Goal: Navigation & Orientation: Understand site structure

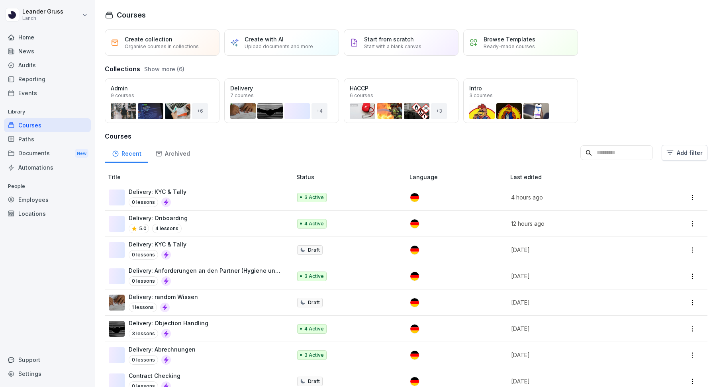
click at [41, 158] on div "Documents New" at bounding box center [47, 153] width 87 height 15
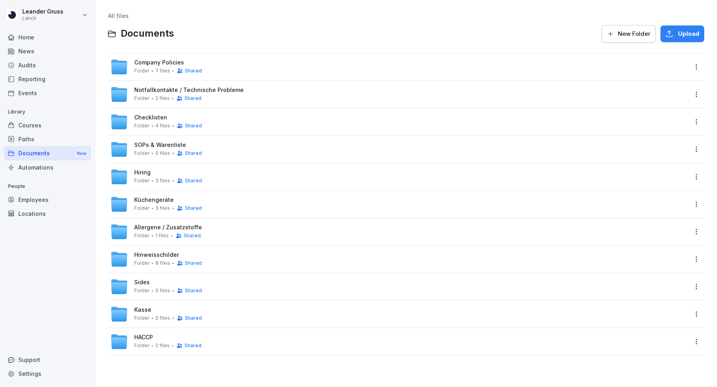
click at [321, 67] on div "Company Policies Folder 7 files Shared" at bounding box center [399, 67] width 578 height 18
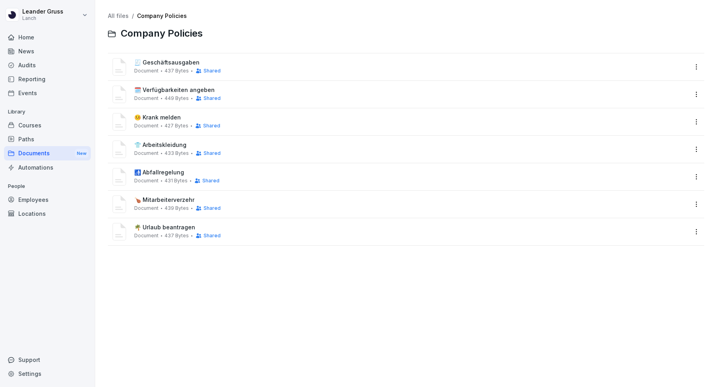
click at [114, 17] on link "All files" at bounding box center [118, 15] width 21 height 7
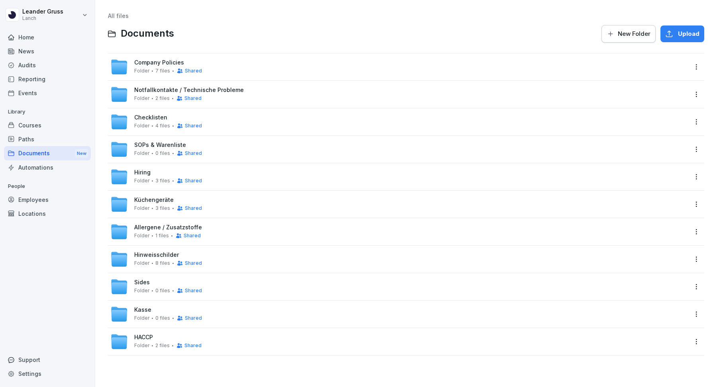
click at [589, 332] on div "HACCP Folder 2 files Shared" at bounding box center [406, 341] width 597 height 27
click at [696, 124] on html "[PERSON_NAME] Lanch Home News Audits Reporting Events Library Courses Paths Doc…" at bounding box center [358, 193] width 717 height 387
click at [673, 141] on div "Show details" at bounding box center [659, 138] width 38 height 10
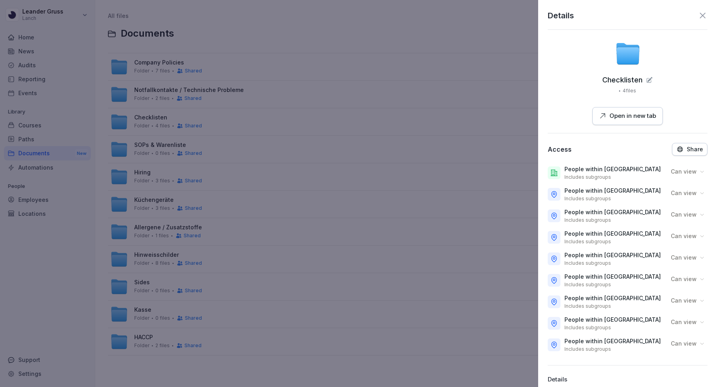
scroll to position [30, 0]
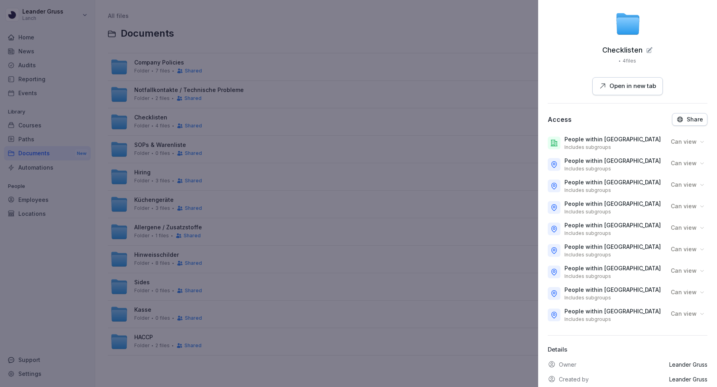
click at [696, 141] on p "Can view" at bounding box center [684, 142] width 26 height 8
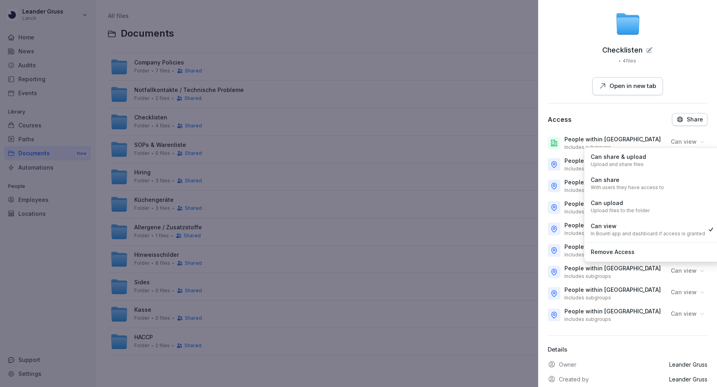
click at [652, 158] on div "Can share & upload Upload and share files" at bounding box center [653, 160] width 132 height 21
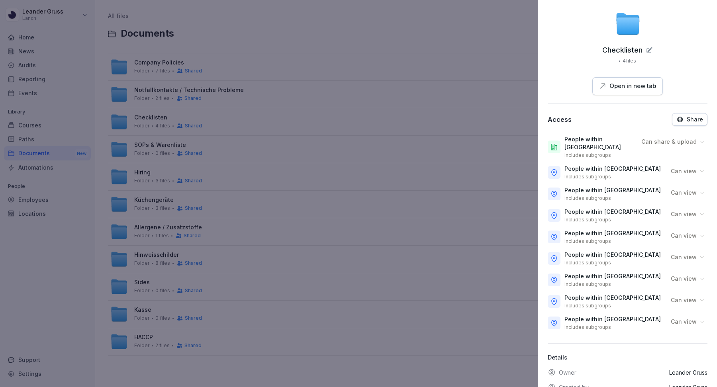
click at [686, 140] on p "Can share & upload" at bounding box center [669, 142] width 55 height 8
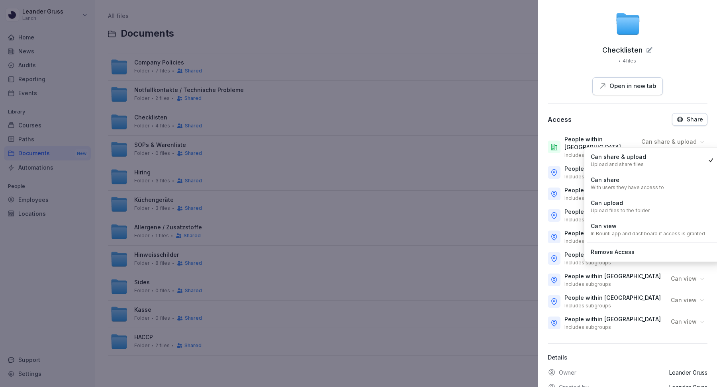
click at [448, 29] on div at bounding box center [358, 193] width 717 height 387
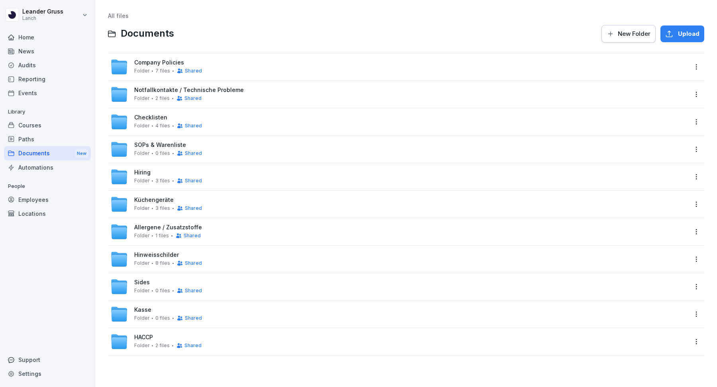
click at [696, 150] on html "[PERSON_NAME] Lanch Home News Audits Reporting Events Library Courses Paths Doc…" at bounding box center [358, 193] width 717 height 387
click at [684, 165] on div "Show details" at bounding box center [663, 166] width 77 height 16
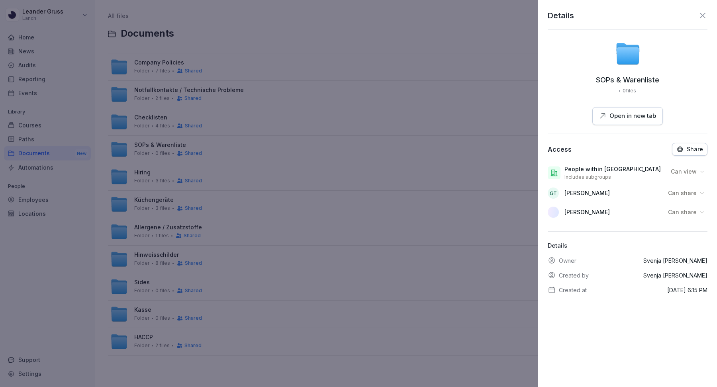
click at [696, 170] on p "Can view" at bounding box center [684, 172] width 26 height 8
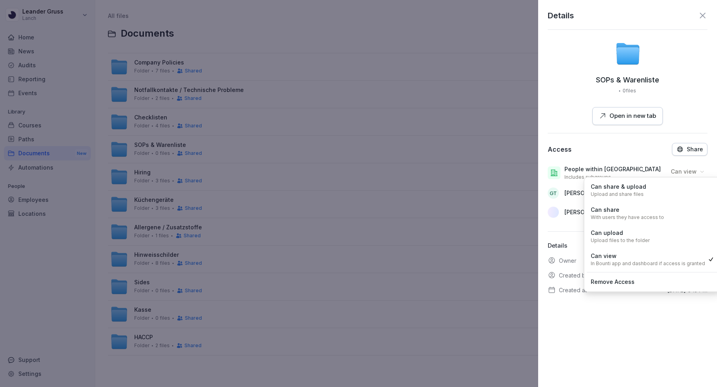
click at [667, 195] on div "Can share & upload Upload and share files" at bounding box center [653, 190] width 132 height 21
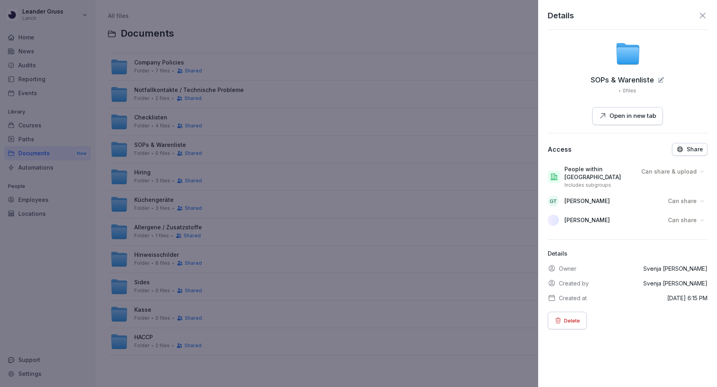
click at [700, 13] on icon at bounding box center [703, 16] width 6 height 6
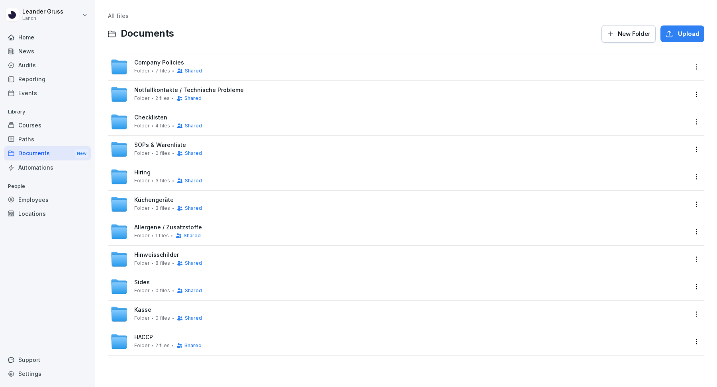
click at [692, 174] on html "[PERSON_NAME] Lanch Home News Audits Reporting Events Library Courses Paths Doc…" at bounding box center [358, 193] width 717 height 387
click at [683, 190] on div "Show details" at bounding box center [663, 193] width 77 height 16
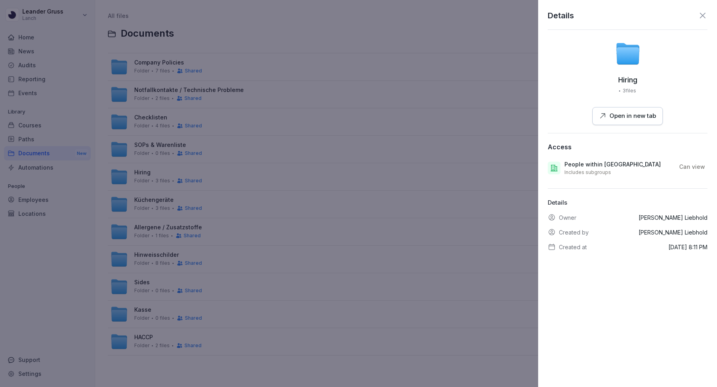
click at [703, 14] on icon at bounding box center [703, 16] width 6 height 6
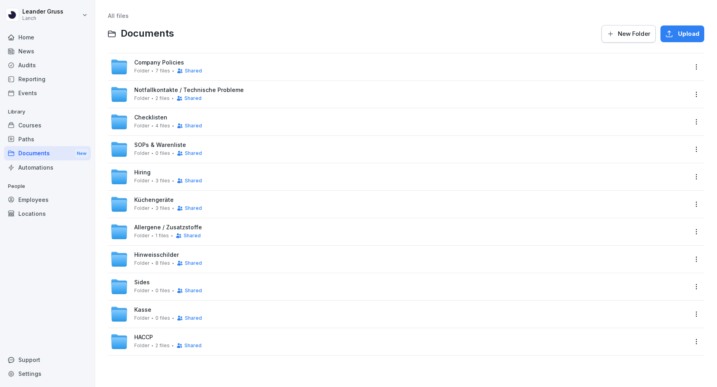
click at [696, 228] on html "[PERSON_NAME] Lanch Home News Audits Reporting Events Library Courses Paths Doc…" at bounding box center [358, 193] width 717 height 387
click at [685, 245] on div "Show details" at bounding box center [663, 248] width 77 height 16
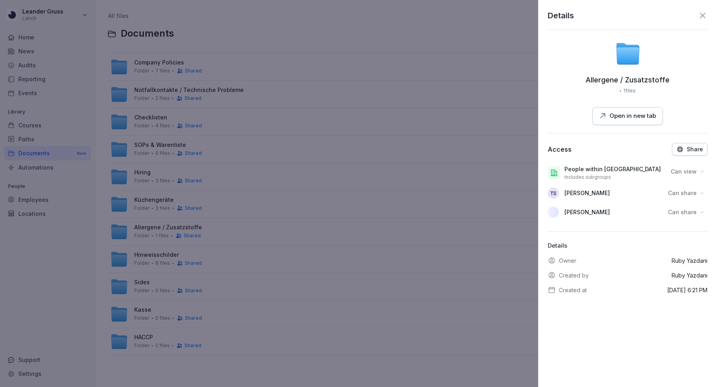
click at [684, 166] on div "Can view" at bounding box center [688, 171] width 39 height 13
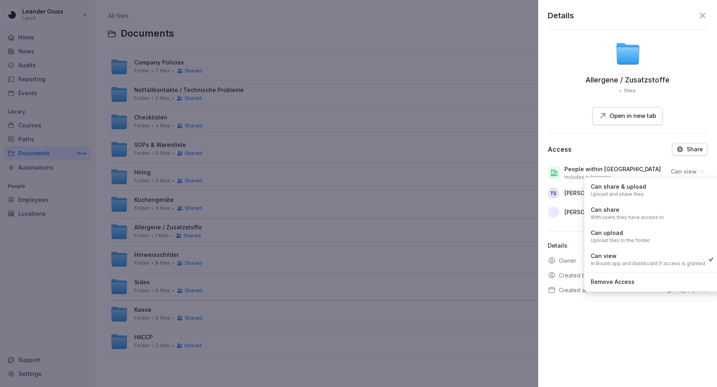
click at [668, 195] on div "Can share & upload Upload and share files" at bounding box center [653, 190] width 132 height 21
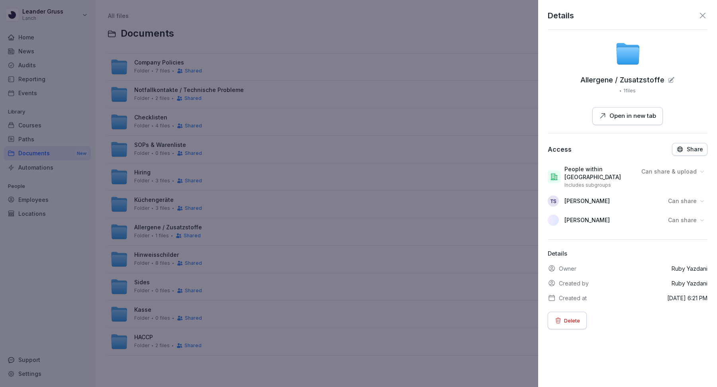
click at [702, 16] on icon at bounding box center [703, 16] width 10 height 10
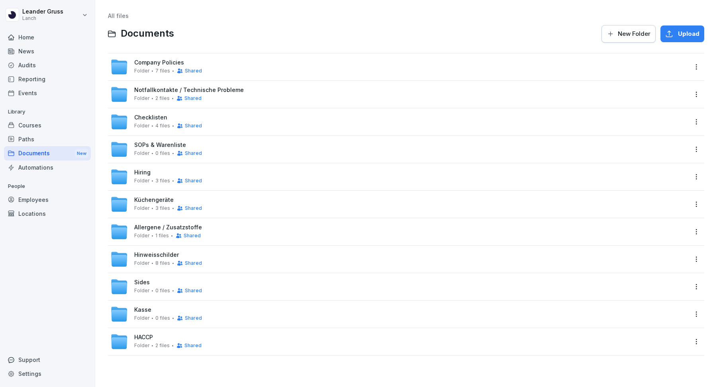
click at [695, 340] on html "[PERSON_NAME] Lanch Home News Audits Reporting Events Library Courses Paths Doc…" at bounding box center [358, 193] width 717 height 387
click at [680, 361] on div "Show details" at bounding box center [663, 358] width 77 height 16
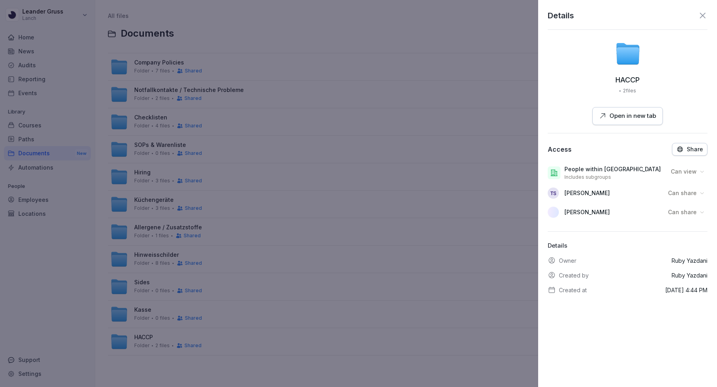
click at [699, 173] on div "Can view" at bounding box center [688, 171] width 39 height 13
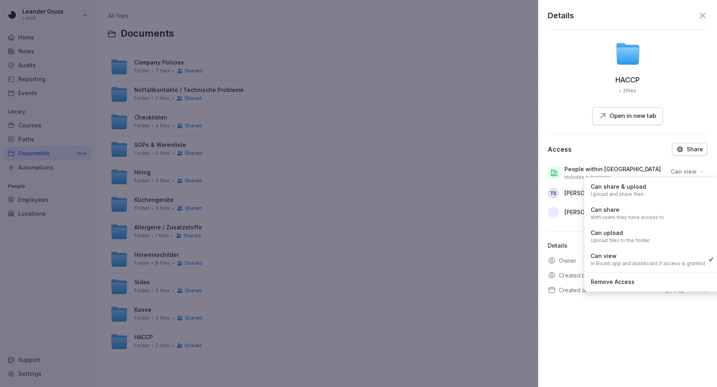
click at [664, 189] on div "Can share & upload Upload and share files" at bounding box center [653, 190] width 132 height 21
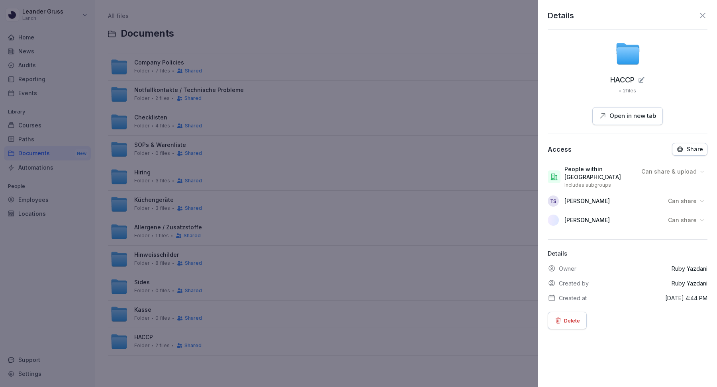
click at [701, 9] on div "Details HACCP 2 files Open in new tab Access Share People within Lanch Includes…" at bounding box center [627, 193] width 179 height 387
click at [703, 17] on icon at bounding box center [703, 16] width 10 height 10
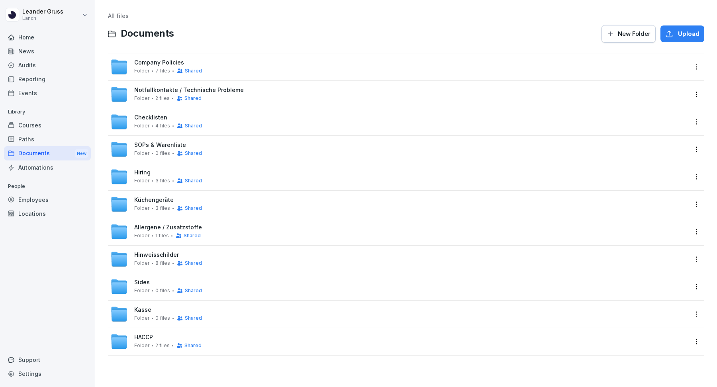
click at [41, 196] on div "Employees" at bounding box center [47, 200] width 87 height 14
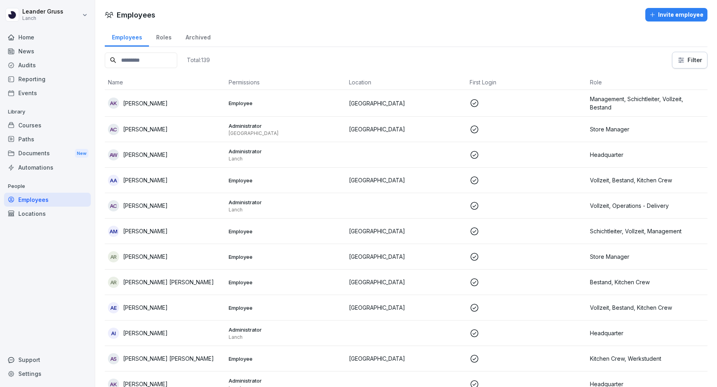
click at [147, 58] on input at bounding box center [141, 61] width 73 height 16
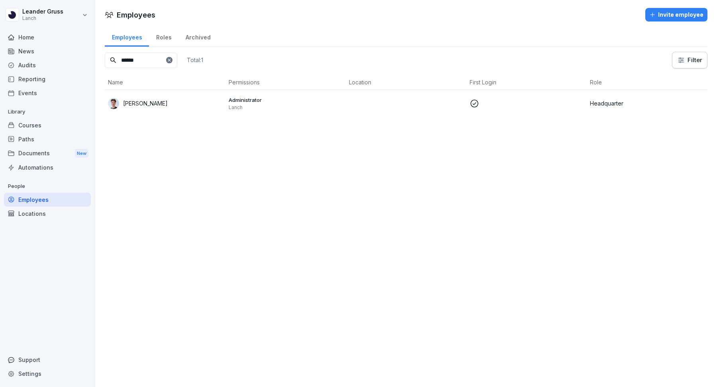
type input "******"
click at [172, 60] on icon at bounding box center [169, 60] width 5 height 5
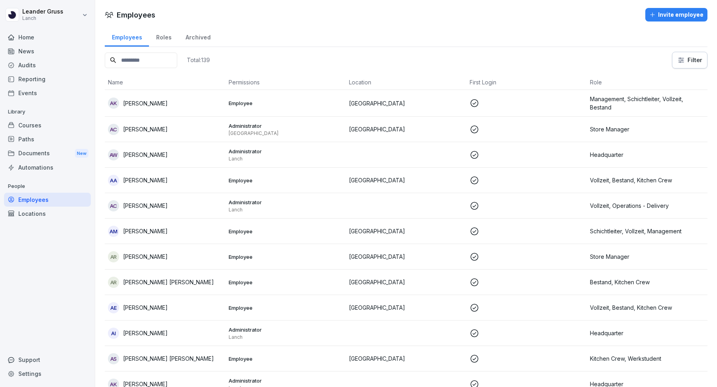
click at [54, 152] on div "Documents New" at bounding box center [47, 153] width 87 height 15
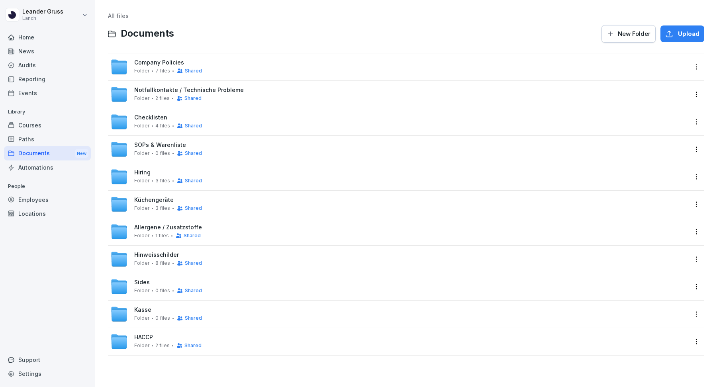
click at [43, 138] on div "Paths" at bounding box center [47, 139] width 87 height 14
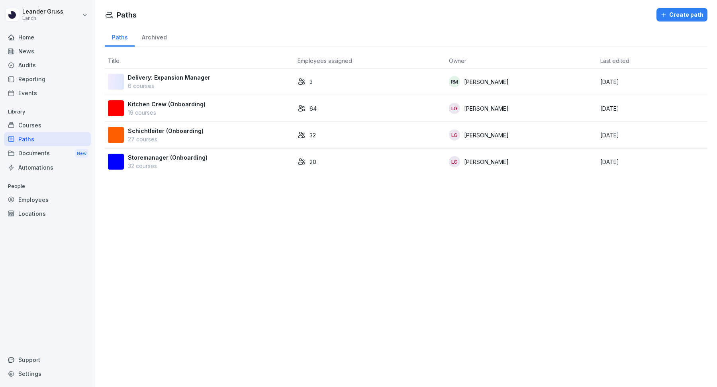
click at [25, 91] on div "Events" at bounding box center [47, 93] width 87 height 14
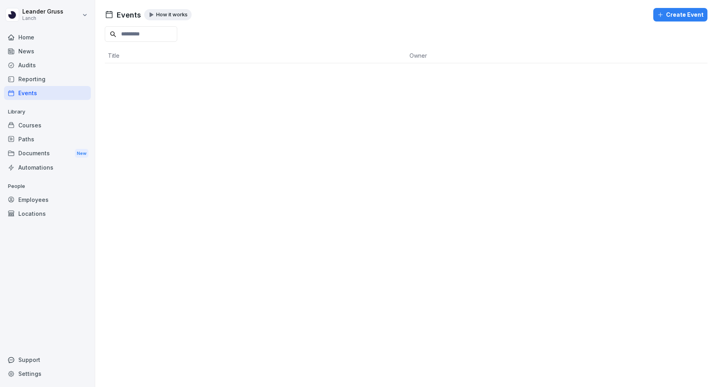
click at [54, 72] on link "Reporting" at bounding box center [47, 79] width 87 height 14
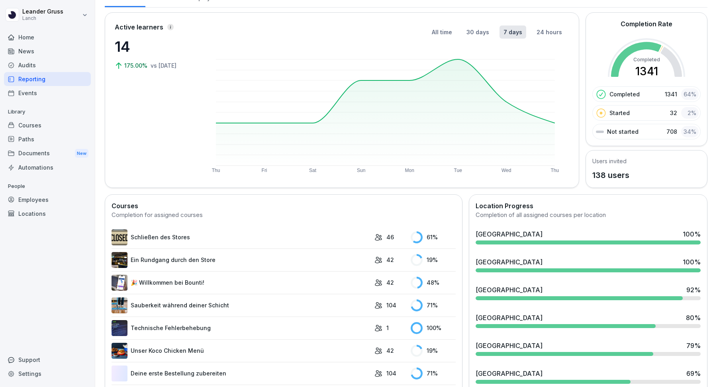
scroll to position [72, 0]
